Goal: Use online tool/utility: Utilize a website feature to perform a specific function

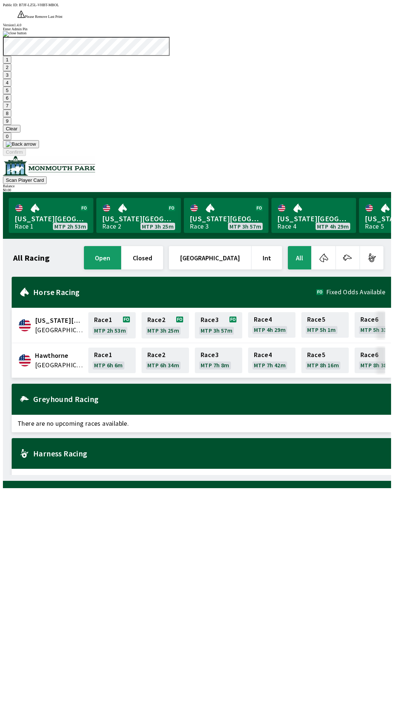
click at [11, 64] on button "1" at bounding box center [7, 60] width 8 height 8
click at [11, 125] on button "9" at bounding box center [7, 121] width 8 height 8
click at [11, 110] on button "7" at bounding box center [7, 106] width 8 height 8
click at [11, 79] on button "3" at bounding box center [7, 75] width 8 height 8
click at [26, 156] on button "Confirm" at bounding box center [14, 152] width 23 height 8
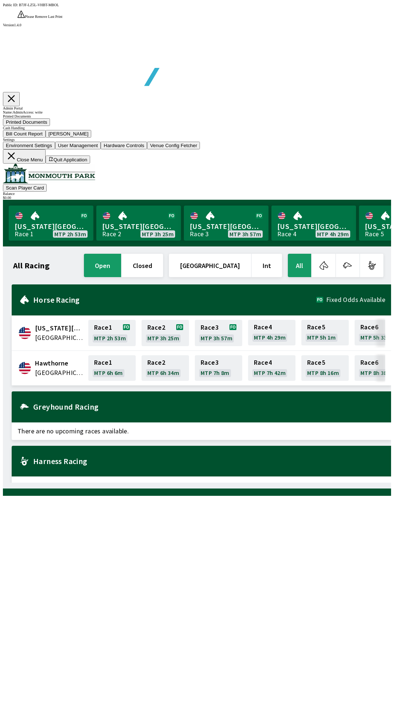
click at [46, 138] on button "Bill Count Report" at bounding box center [24, 134] width 43 height 8
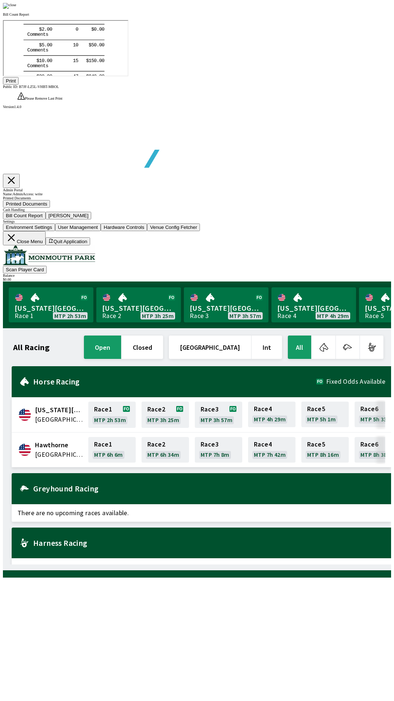
scroll to position [85, 0]
click at [19, 85] on button "Print" at bounding box center [11, 81] width 16 height 8
click at [337, 9] on div at bounding box center [197, 6] width 388 height 6
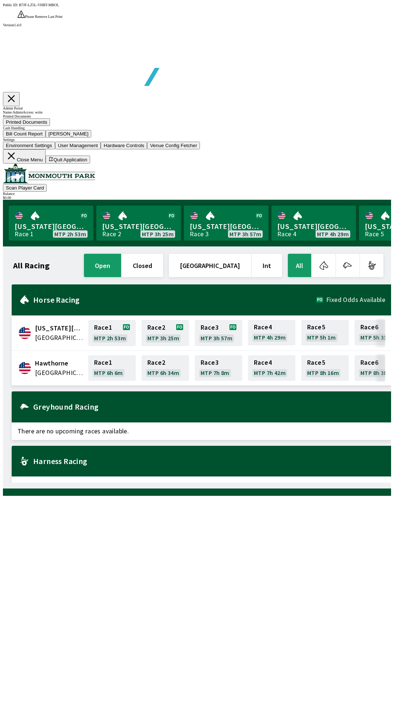
click at [92, 138] on button "[PERSON_NAME]" at bounding box center [69, 134] width 46 height 8
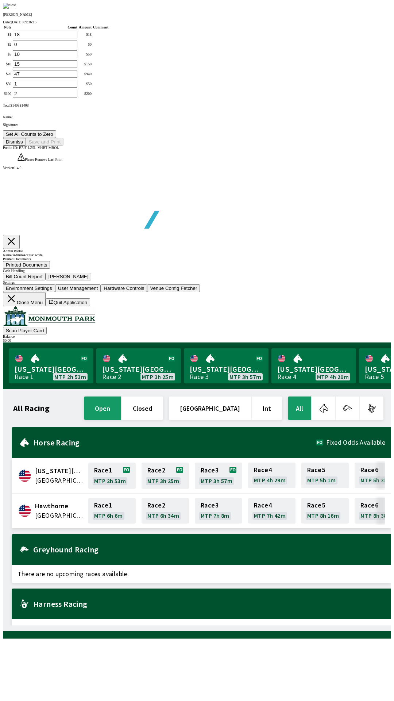
click at [56, 138] on button "Set All Counts to Zero" at bounding box center [29, 134] width 53 height 8
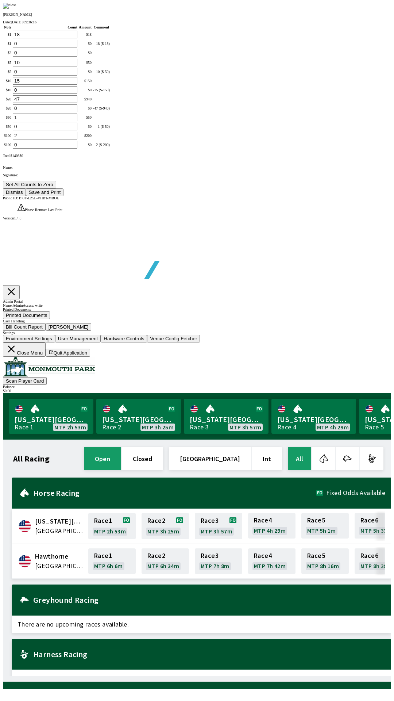
click at [64, 196] on button "Save and Print" at bounding box center [45, 192] width 38 height 8
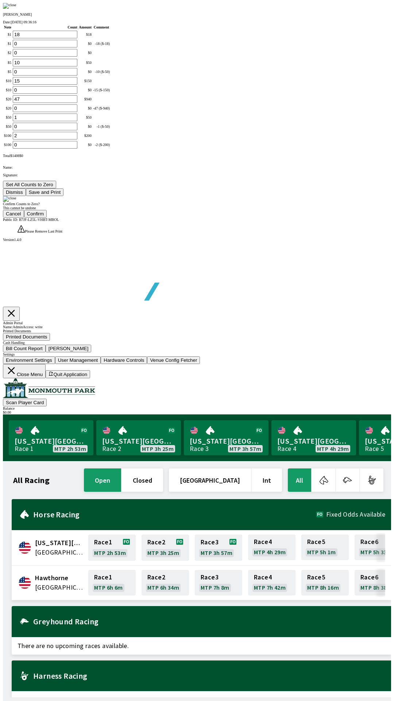
click at [47, 218] on button "Confirm" at bounding box center [35, 214] width 23 height 8
type input "0"
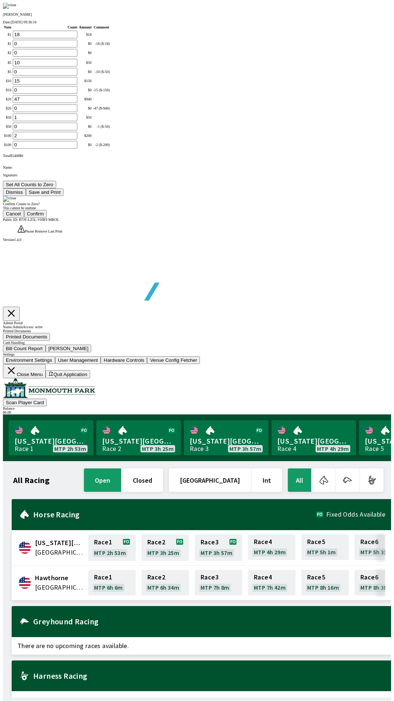
type input "0"
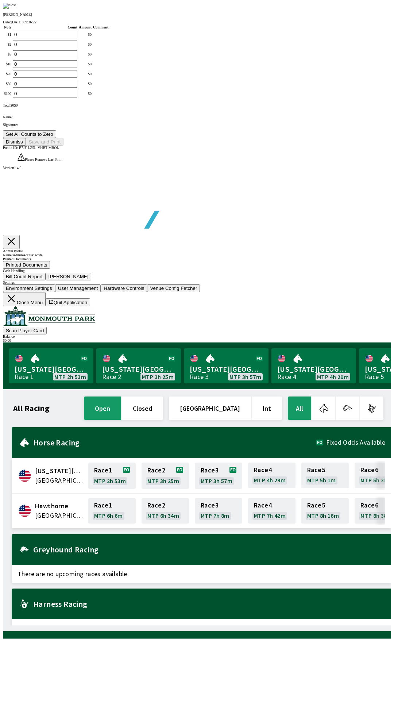
click at [26, 146] on button "Dismiss" at bounding box center [14, 142] width 23 height 8
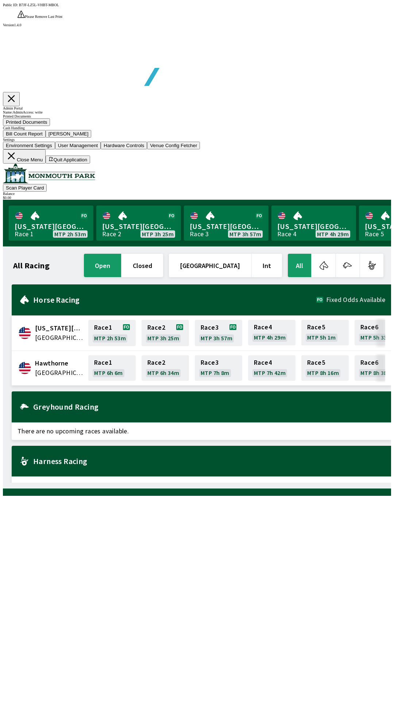
click at [46, 164] on button "Close Menu" at bounding box center [24, 156] width 43 height 14
